Goal: Check status: Check status

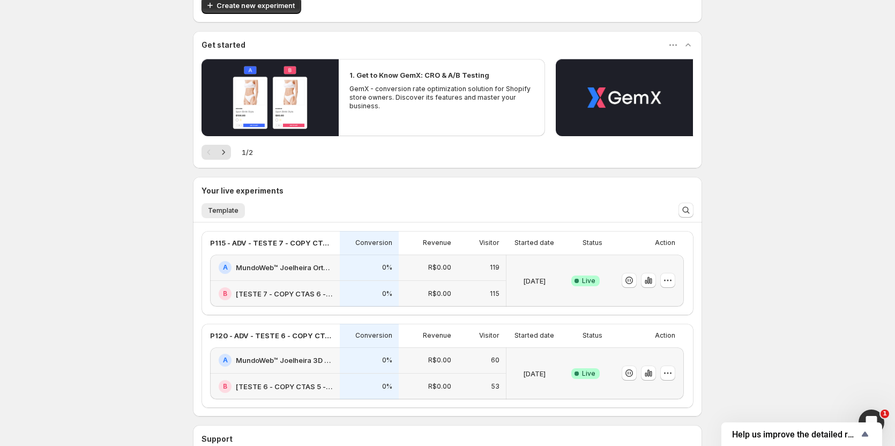
scroll to position [107, 0]
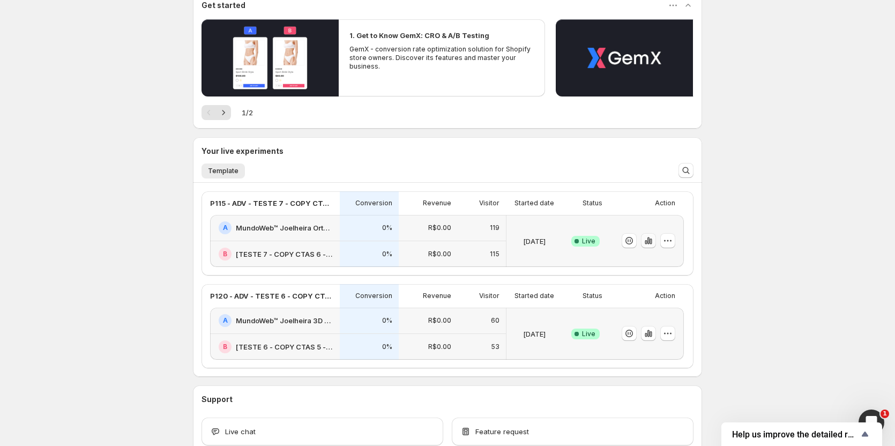
click at [654, 244] on icon "button" at bounding box center [648, 240] width 11 height 11
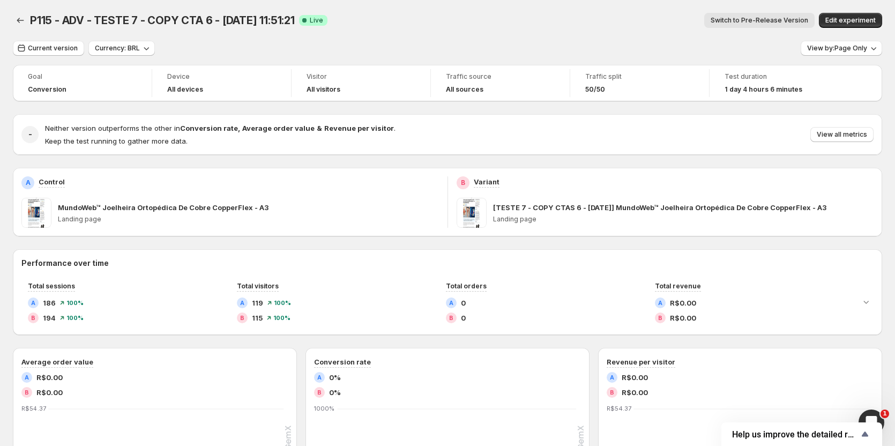
click at [745, 18] on span "Switch to Pre-Release Version" at bounding box center [760, 20] width 98 height 9
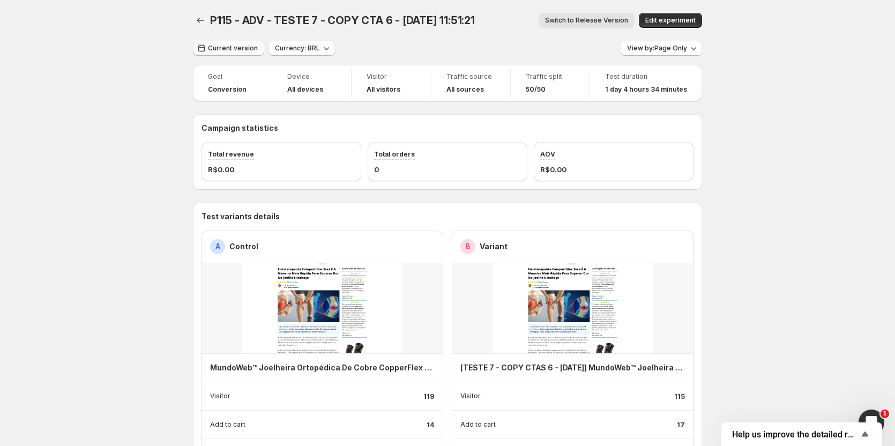
click at [214, 47] on span "Current version" at bounding box center [233, 48] width 50 height 9
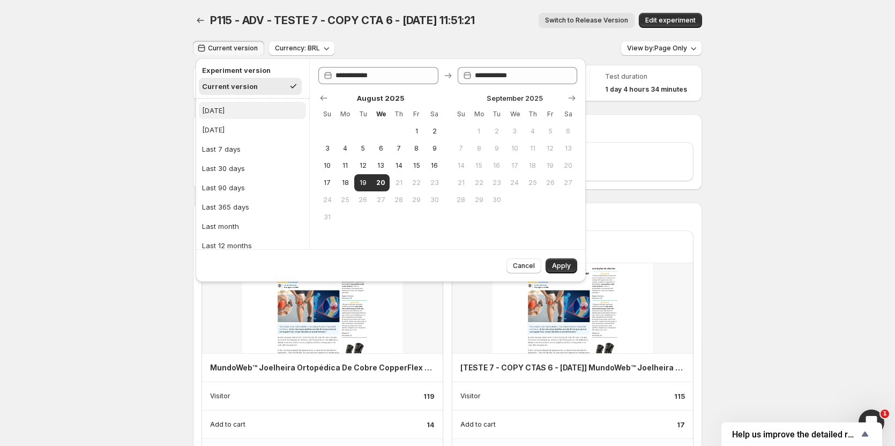
click at [217, 114] on div "[DATE]" at bounding box center [213, 110] width 23 height 11
type input "**********"
click at [560, 269] on span "Apply" at bounding box center [561, 266] width 19 height 9
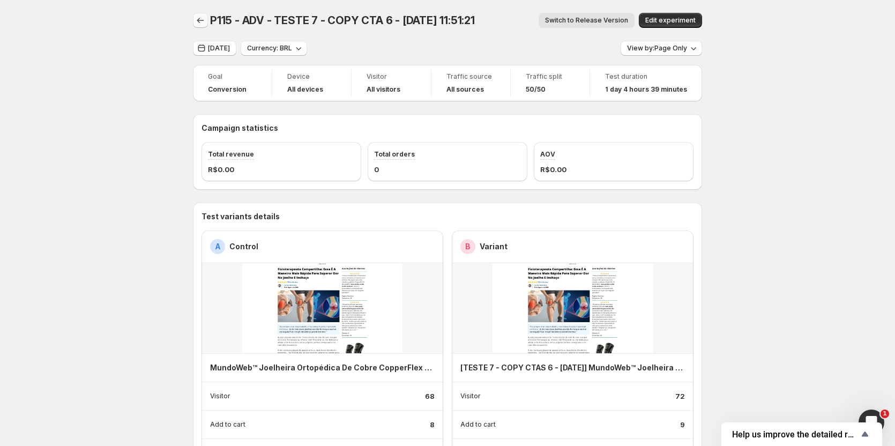
click at [203, 20] on icon "Back" at bounding box center [200, 20] width 11 height 11
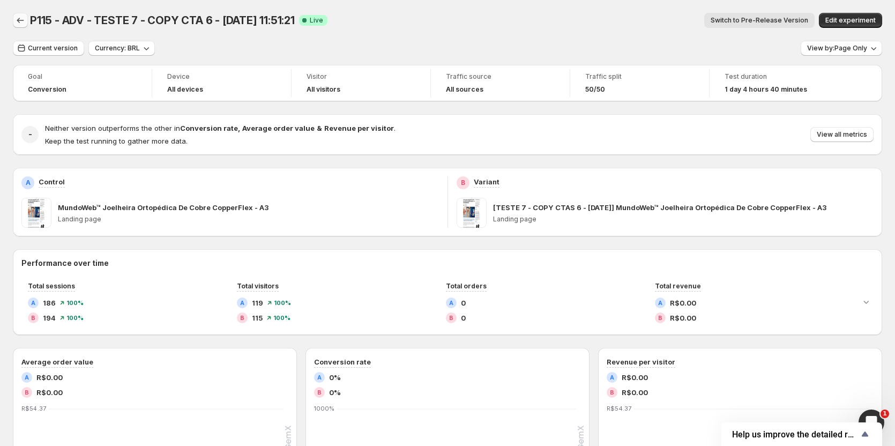
click at [23, 19] on icon "Back" at bounding box center [20, 20] width 11 height 11
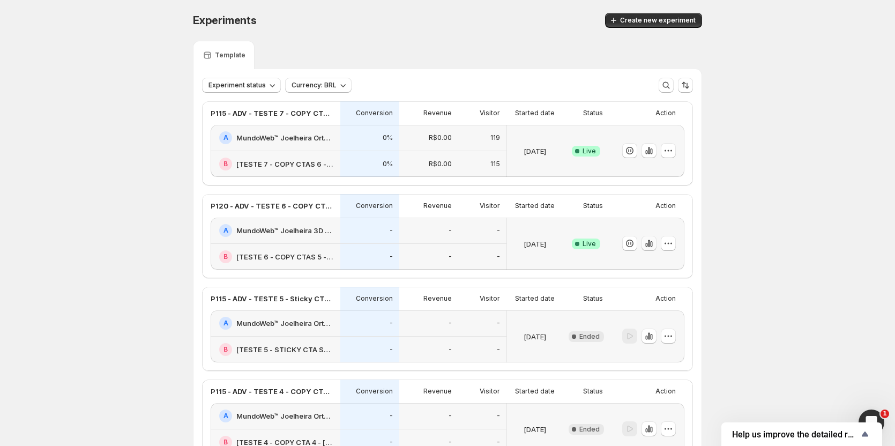
click at [650, 243] on icon "button" at bounding box center [649, 243] width 11 height 11
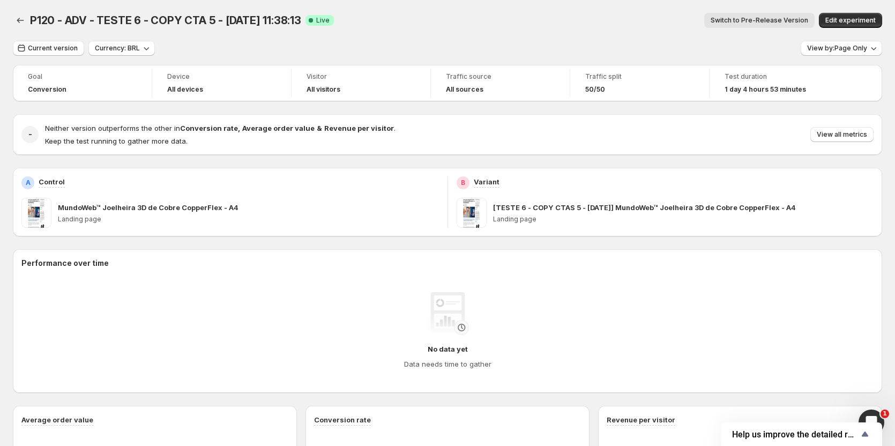
click at [743, 25] on button "Switch to Pre-Release Version" at bounding box center [759, 20] width 110 height 15
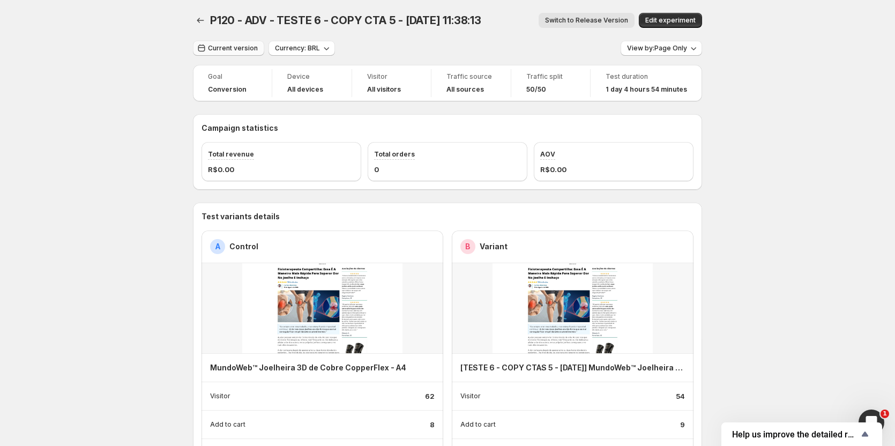
click at [228, 50] on span "Current version" at bounding box center [233, 48] width 50 height 9
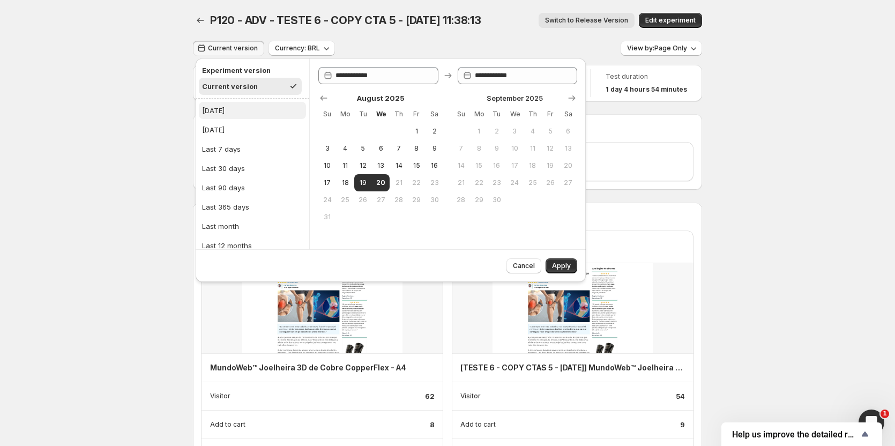
click at [209, 109] on div "[DATE]" at bounding box center [213, 110] width 23 height 11
type input "**********"
click at [567, 268] on span "Apply" at bounding box center [561, 266] width 19 height 9
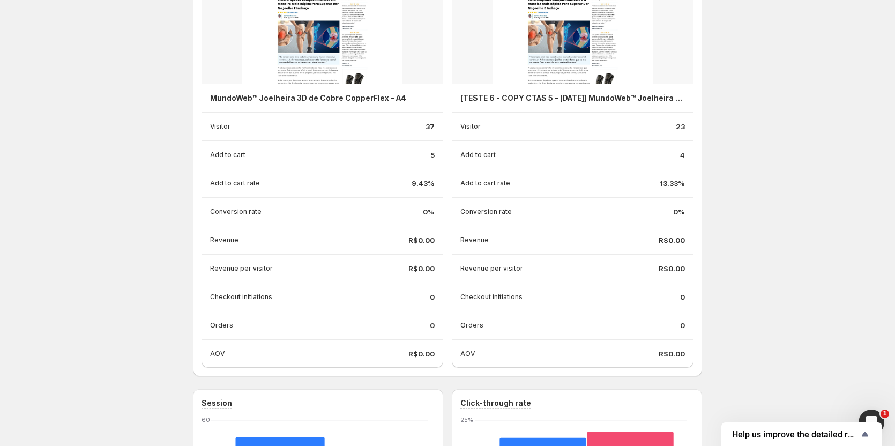
scroll to position [268, 0]
